Goal: Task Accomplishment & Management: Use online tool/utility

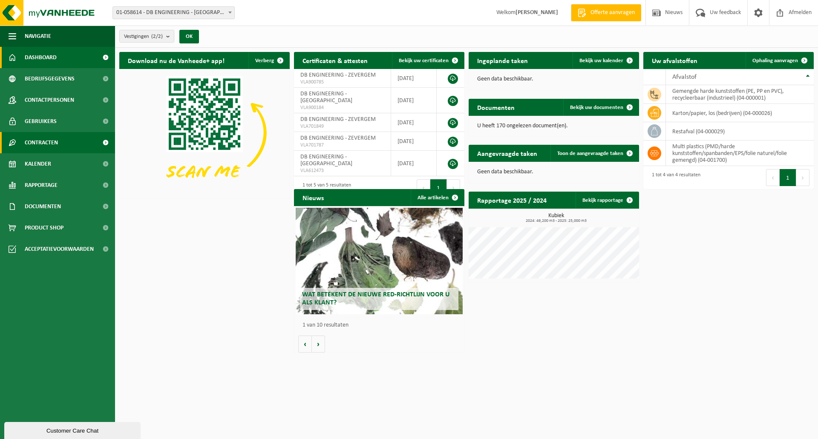
click at [49, 141] on span "Contracten" at bounding box center [41, 142] width 33 height 21
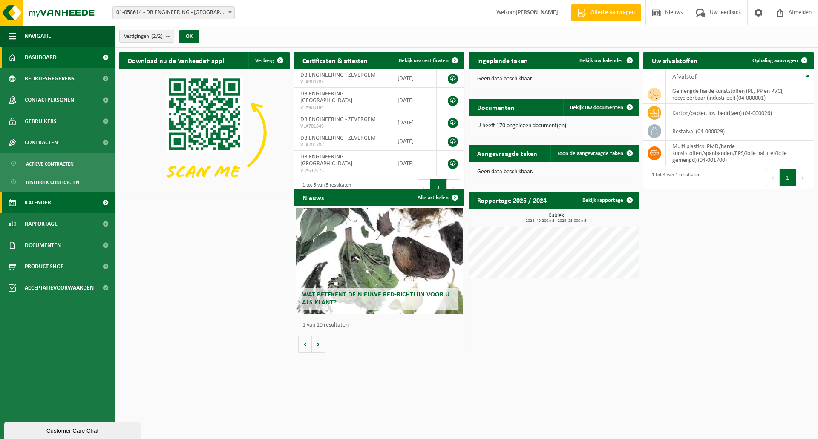
click at [48, 206] on span "Kalender" at bounding box center [38, 202] width 26 height 21
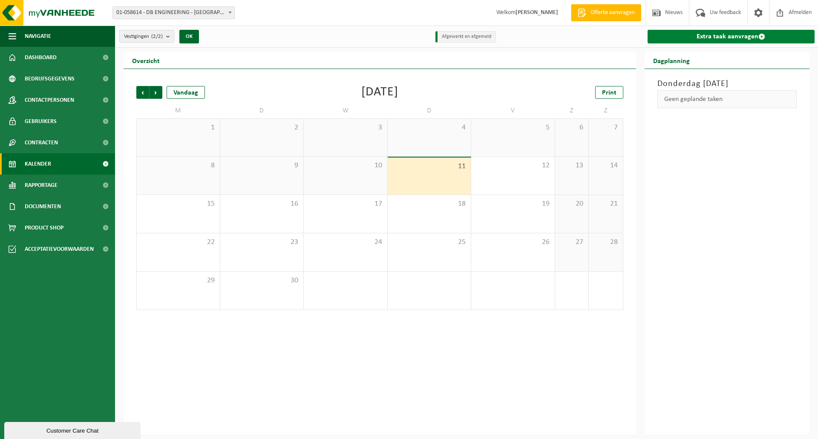
click at [734, 38] on link "Extra taak aanvragen" at bounding box center [730, 37] width 167 height 14
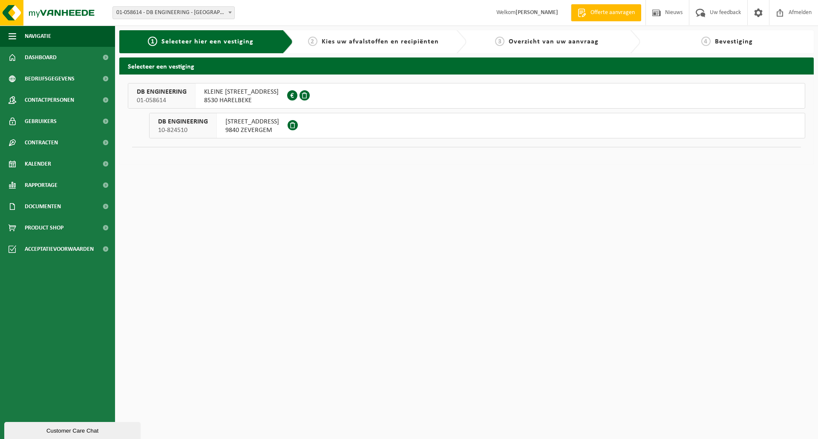
click at [274, 124] on span "MOLENSTRAAT 3B" at bounding box center [252, 122] width 54 height 9
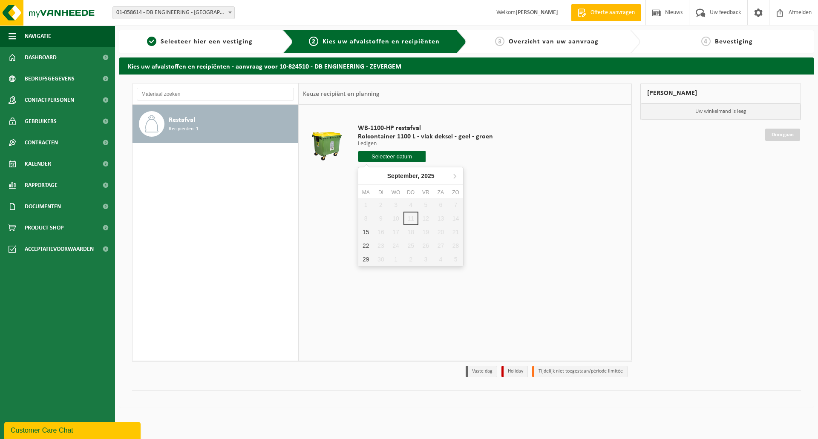
click at [399, 160] on input "text" at bounding box center [392, 156] width 68 height 11
click at [365, 233] on div "15" at bounding box center [365, 232] width 15 height 14
type input "Van [DATE]"
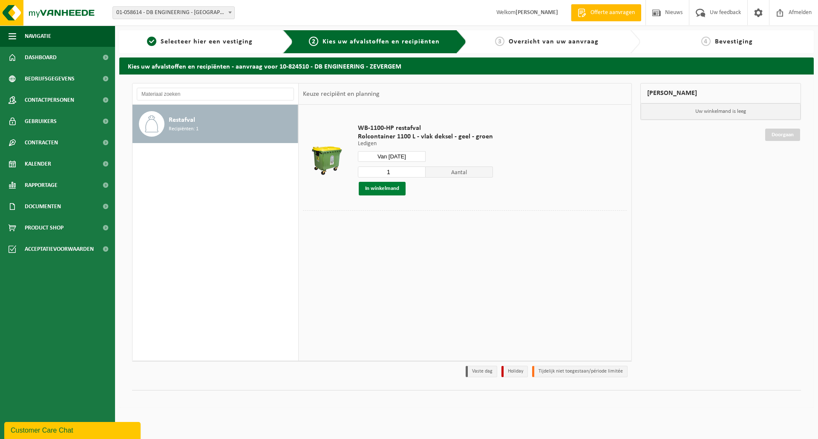
click at [383, 188] on button "In winkelmand" at bounding box center [382, 189] width 47 height 14
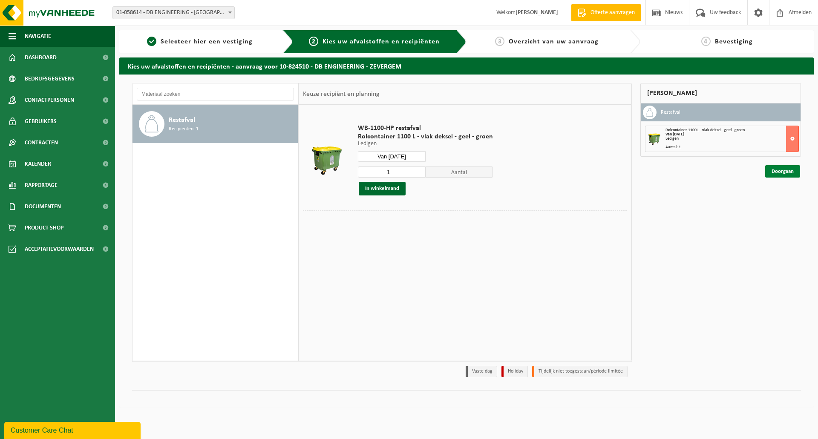
click at [787, 177] on link "Doorgaan" at bounding box center [782, 171] width 35 height 12
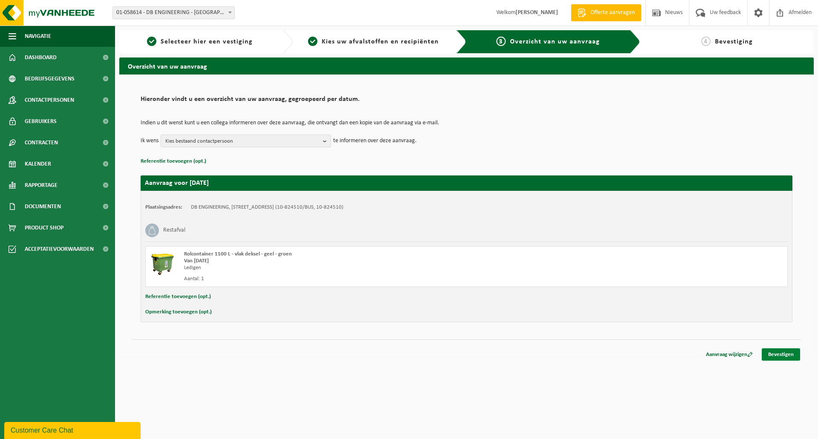
click at [789, 353] on link "Bevestigen" at bounding box center [780, 354] width 38 height 12
